Goal: Transaction & Acquisition: Purchase product/service

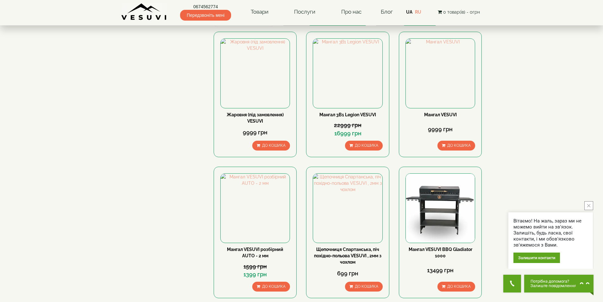
scroll to position [348, 0]
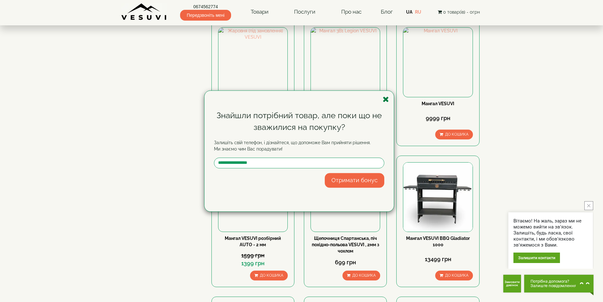
click at [386, 99] on icon "button" at bounding box center [386, 99] width 6 height 8
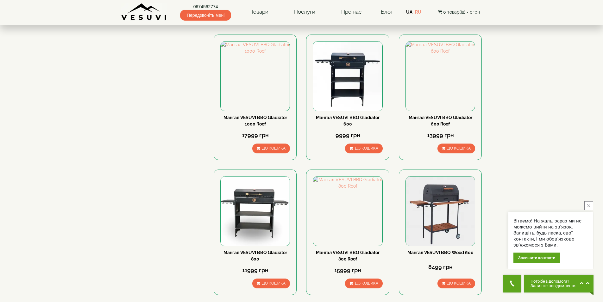
scroll to position [728, 0]
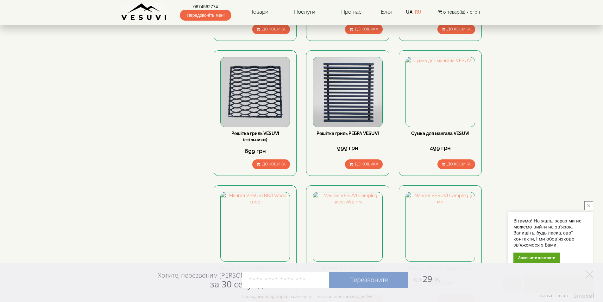
scroll to position [760, 0]
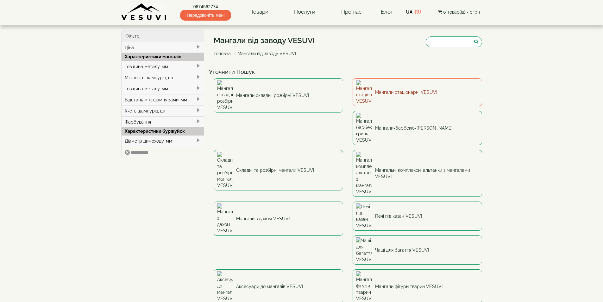
click at [399, 86] on link "Мангали стаціонарні VESUVI" at bounding box center [417, 92] width 129 height 28
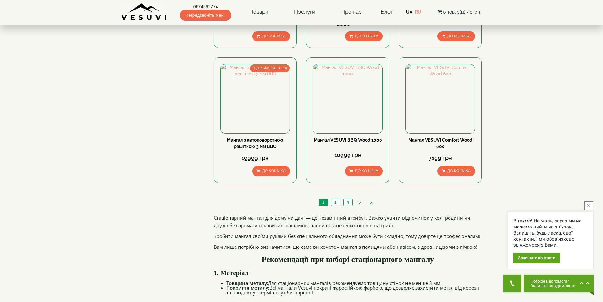
scroll to position [570, 0]
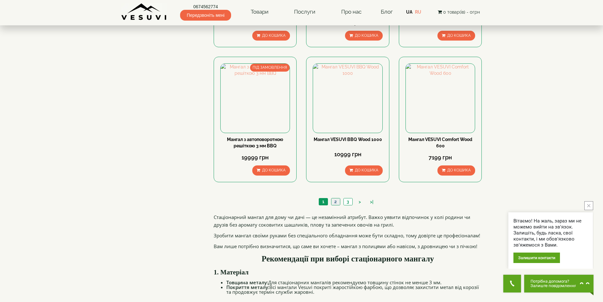
click at [336, 203] on link "2" at bounding box center [335, 201] width 9 height 7
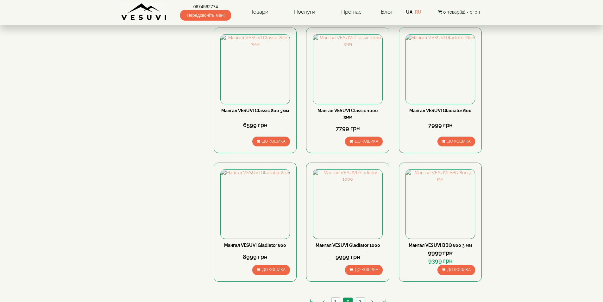
scroll to position [506, 0]
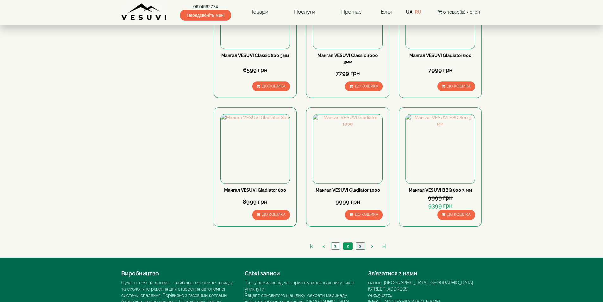
click at [359, 246] on link "3" at bounding box center [360, 245] width 9 height 7
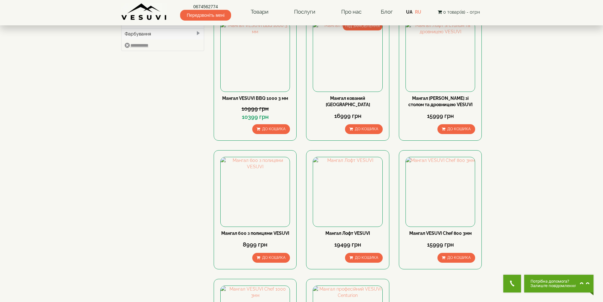
scroll to position [222, 0]
